Goal: Check status: Check status

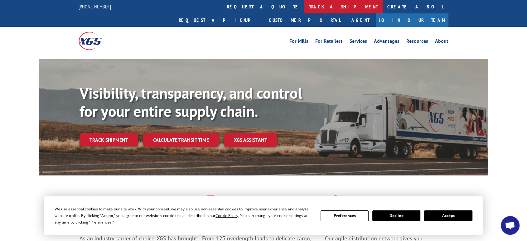
click at [304, 5] on link "track a shipment" at bounding box center [343, 6] width 78 height 13
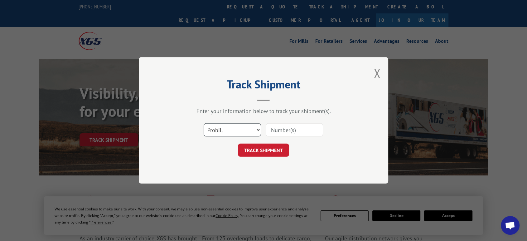
click at [224, 128] on select "Select category... Probill BOL PO" at bounding box center [231, 129] width 57 height 13
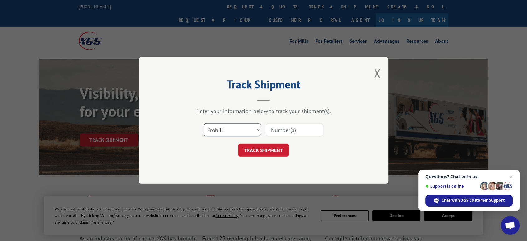
select select "po"
click at [203, 123] on select "Select category... Probill BOL PO" at bounding box center [231, 129] width 57 height 13
click at [279, 129] on input at bounding box center [294, 129] width 57 height 13
type input "06522633"
click button "TRACK SHIPMENT" at bounding box center [263, 150] width 51 height 13
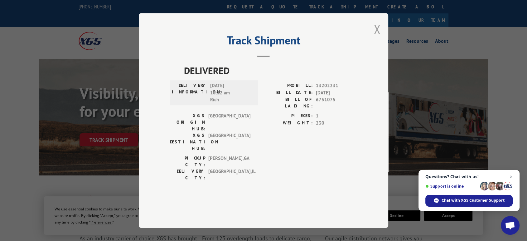
click at [378, 37] on button "Close modal" at bounding box center [376, 29] width 7 height 17
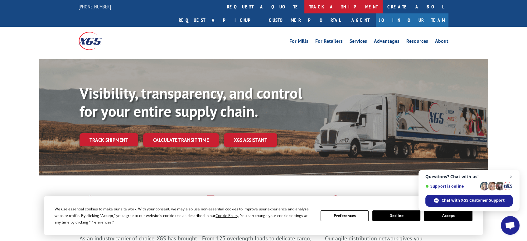
click at [304, 7] on link "track a shipment" at bounding box center [343, 6] width 78 height 13
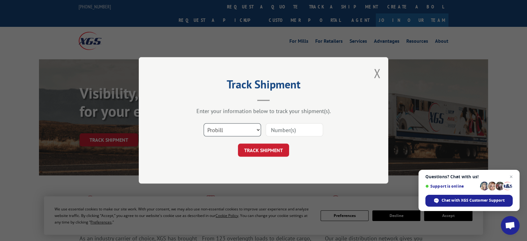
click at [232, 130] on select "Select category... Probill BOL PO" at bounding box center [231, 129] width 57 height 13
select select "po"
click at [203, 123] on select "Select category... Probill BOL PO" at bounding box center [231, 129] width 57 height 13
drag, startPoint x: 279, startPoint y: 131, endPoint x: 531, endPoint y: 100, distance: 254.6
click at [314, 128] on input at bounding box center [294, 129] width 57 height 13
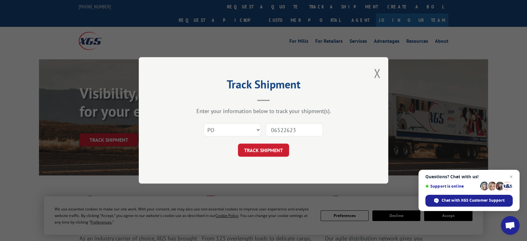
type input "06522623"
click at [238, 144] on button "TRACK SHIPMENT" at bounding box center [263, 150] width 51 height 13
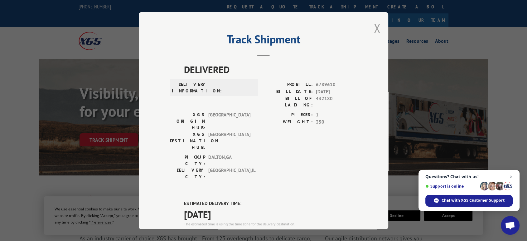
click at [373, 29] on button "Close modal" at bounding box center [376, 28] width 7 height 17
